Goal: Navigation & Orientation: Go to known website

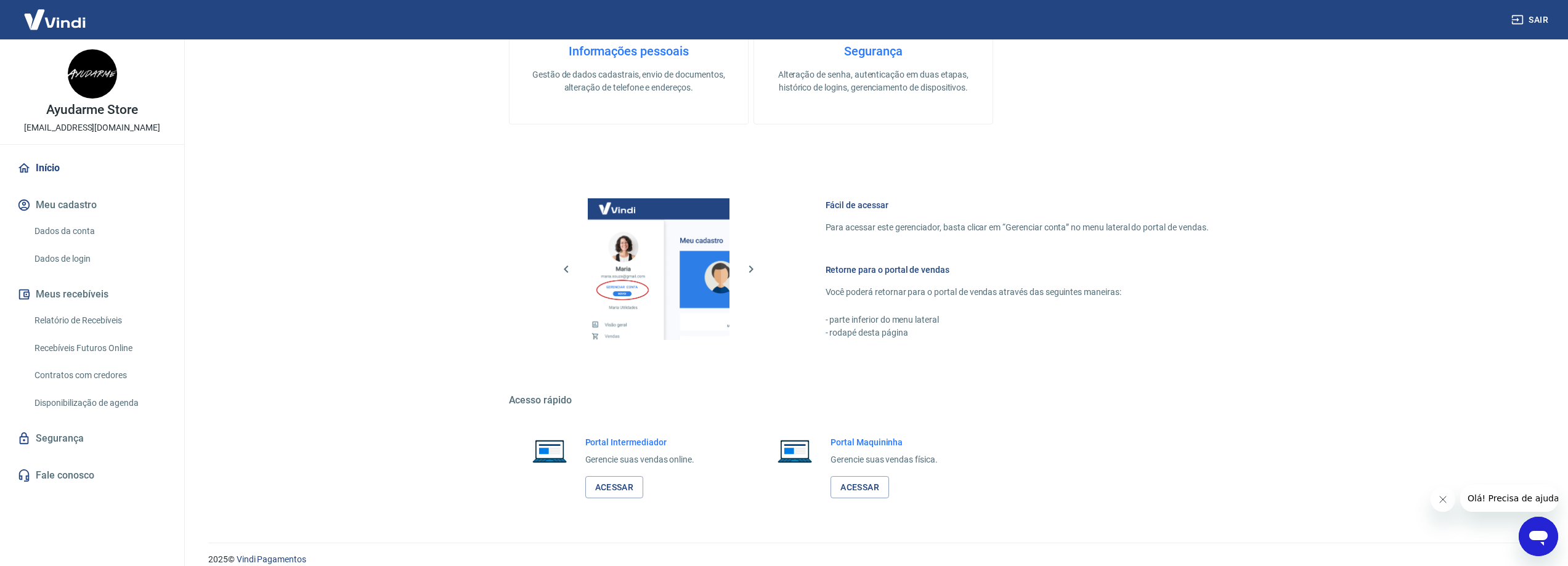
scroll to position [617, 0]
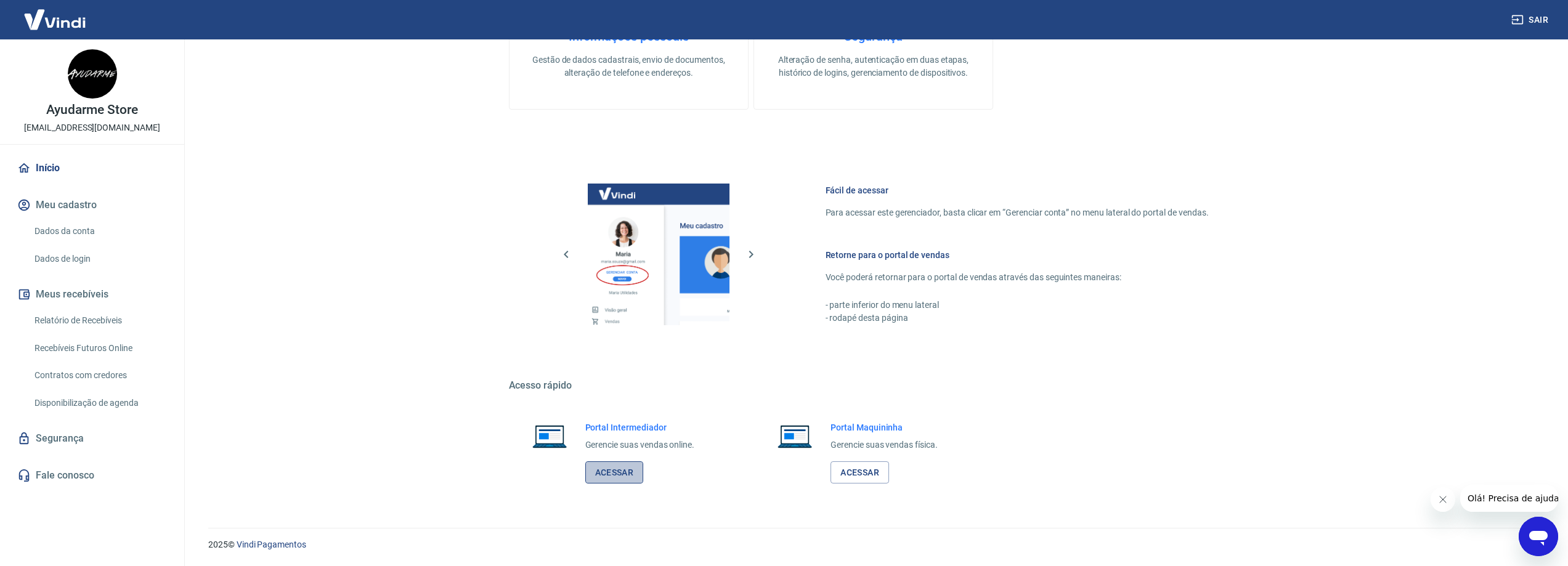
click at [616, 469] on link "Acessar" at bounding box center [614, 472] width 58 height 23
